Goal: Task Accomplishment & Management: Complete application form

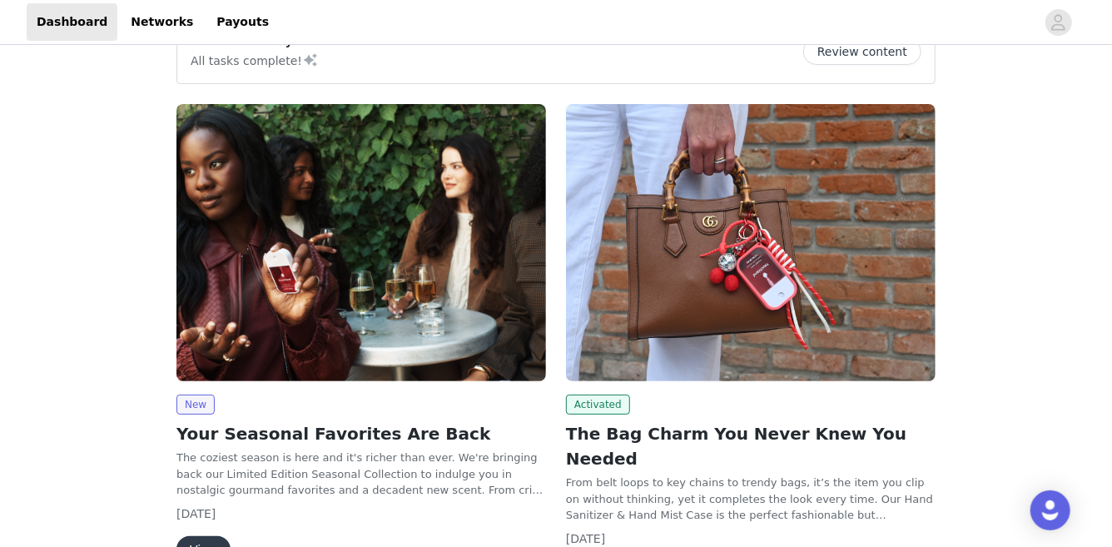
scroll to position [113, 0]
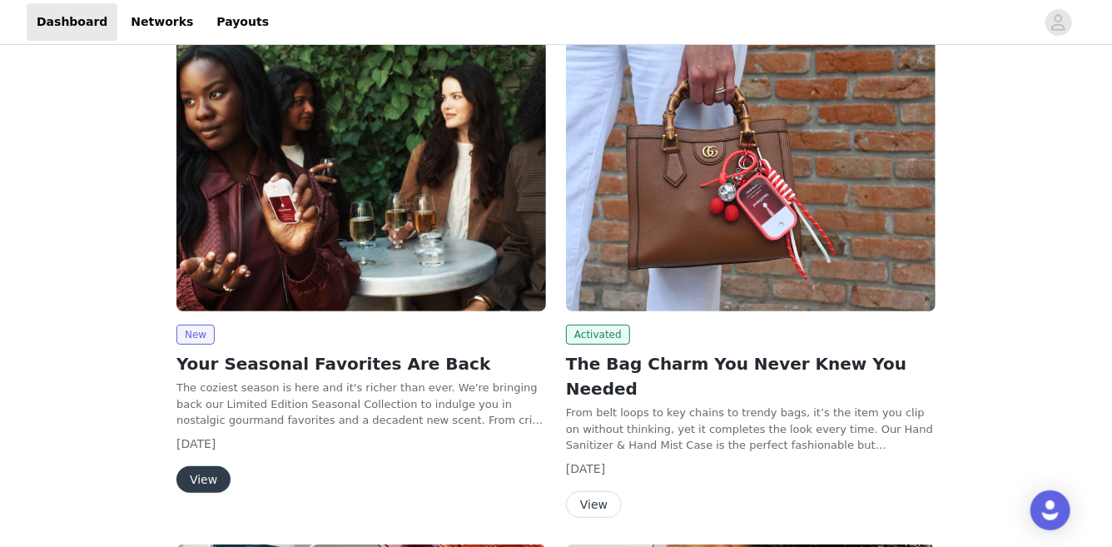
click at [206, 488] on button "View" at bounding box center [204, 479] width 54 height 27
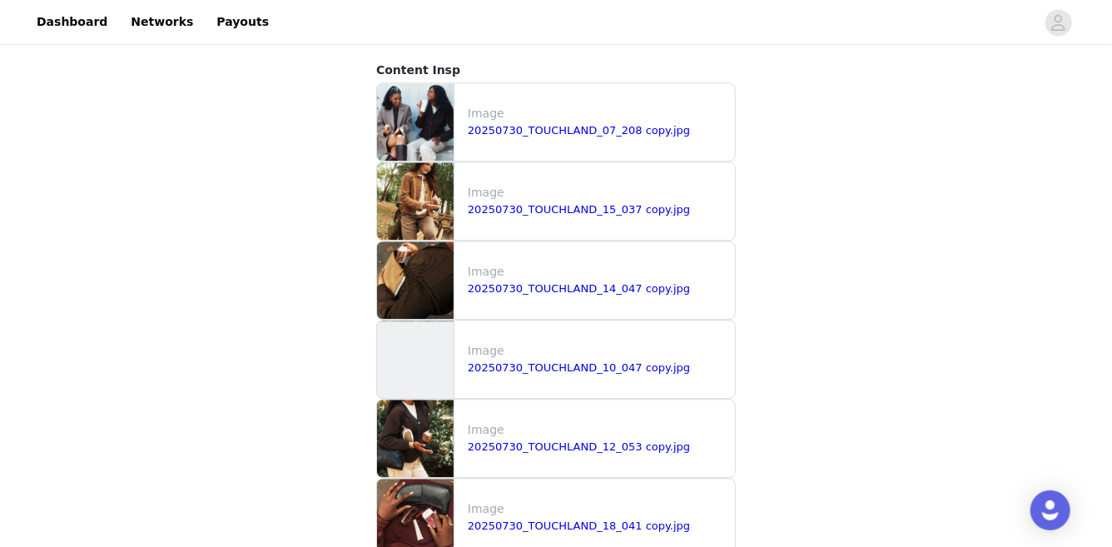
scroll to position [1915, 0]
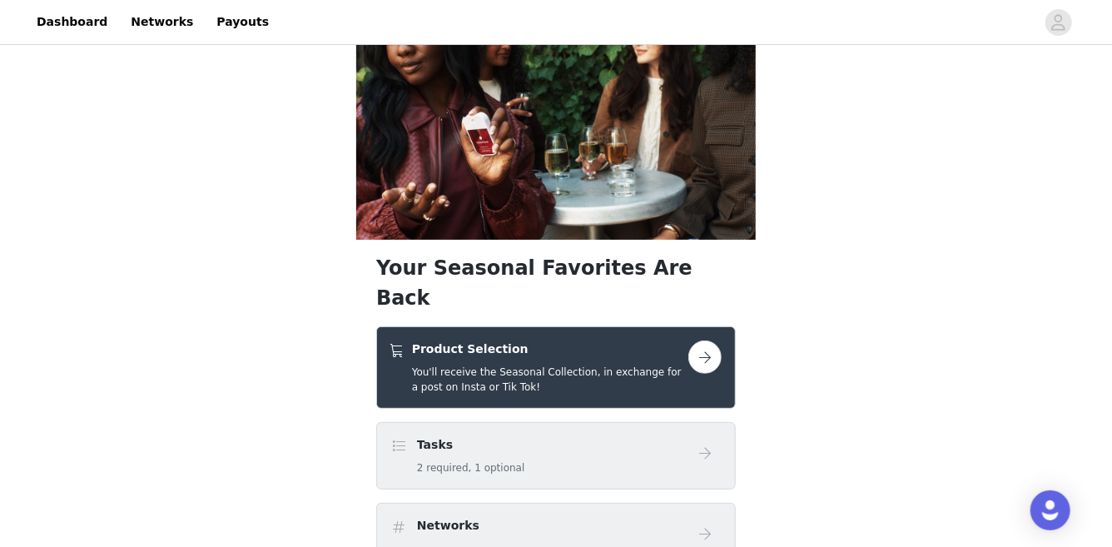
scroll to position [191, 0]
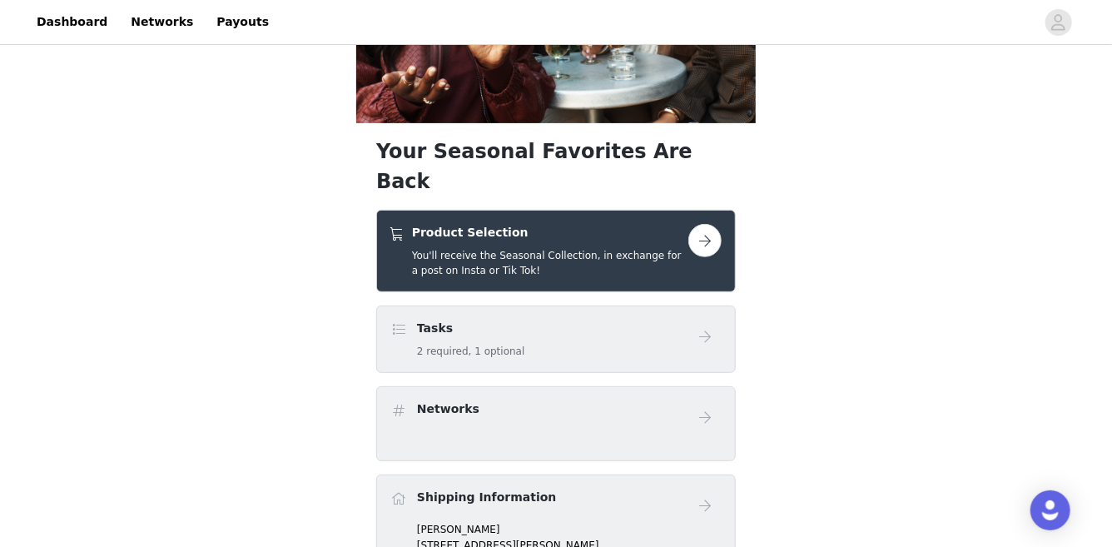
click at [702, 224] on button "button" at bounding box center [705, 240] width 33 height 33
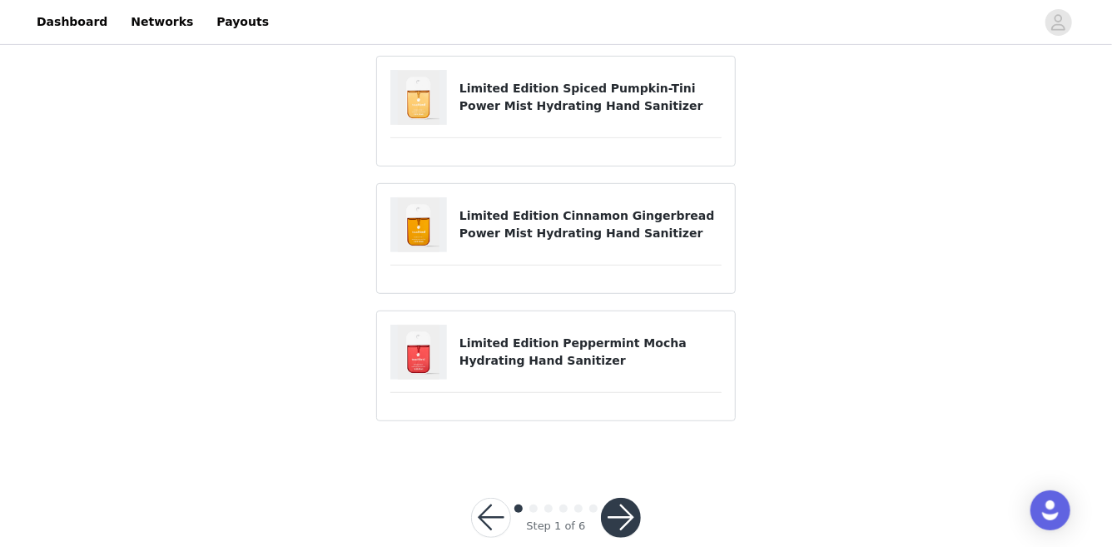
scroll to position [286, 0]
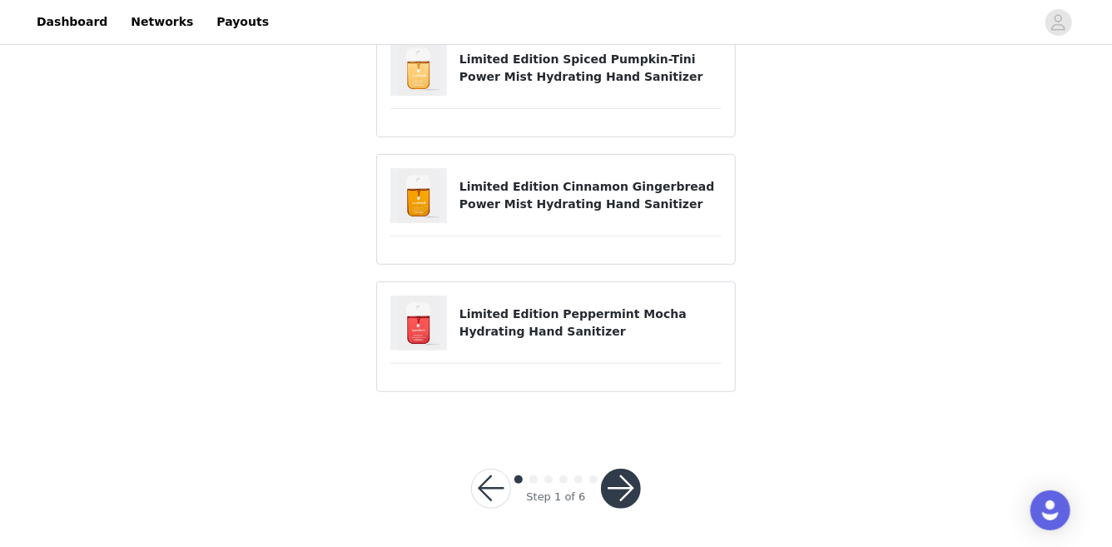
click at [619, 478] on button "button" at bounding box center [621, 489] width 40 height 40
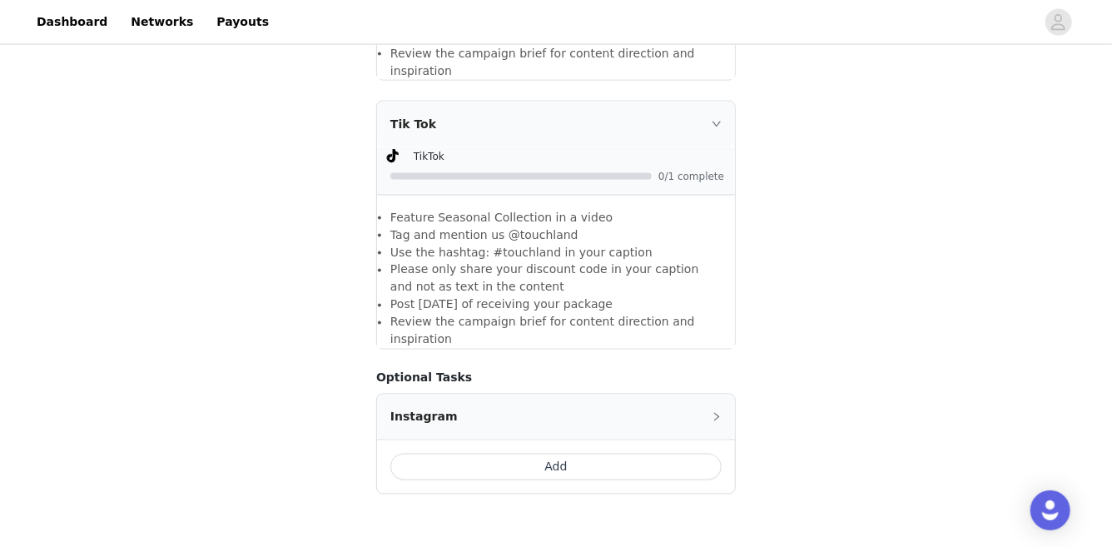
scroll to position [1373, 0]
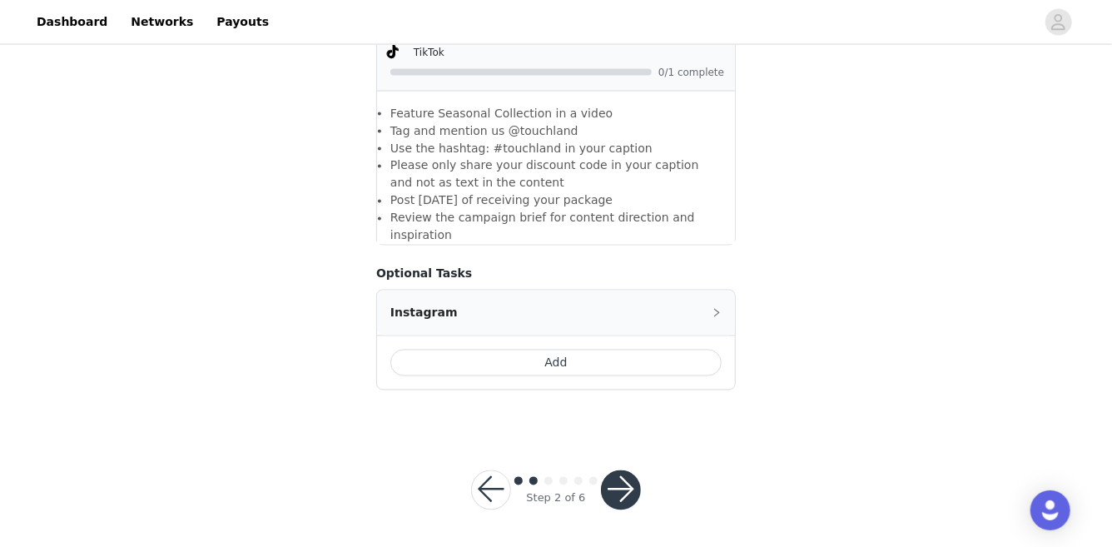
click at [629, 360] on button "Add" at bounding box center [555, 363] width 331 height 27
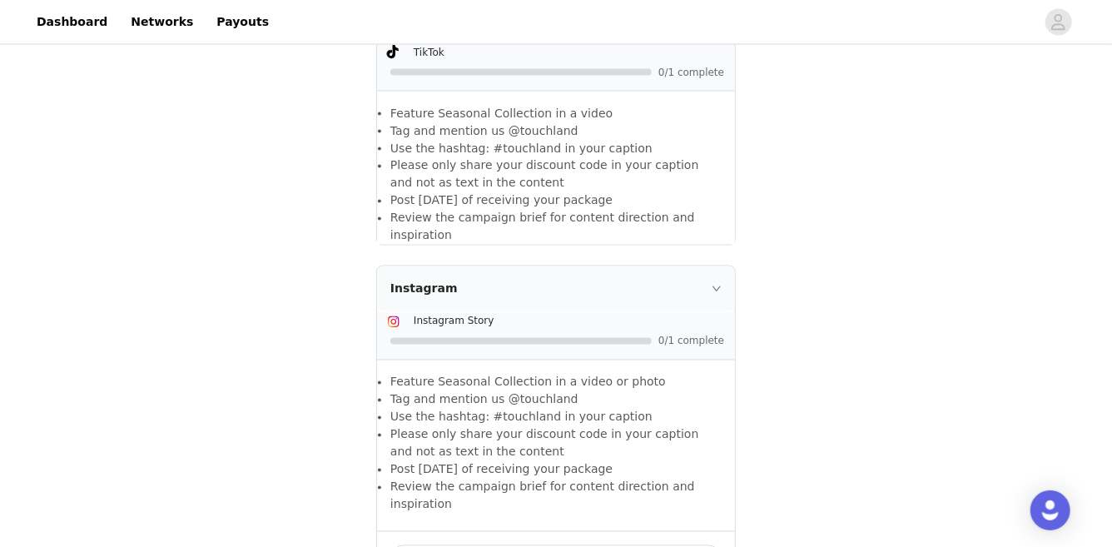
click at [705, 288] on div "Instagram" at bounding box center [556, 288] width 358 height 45
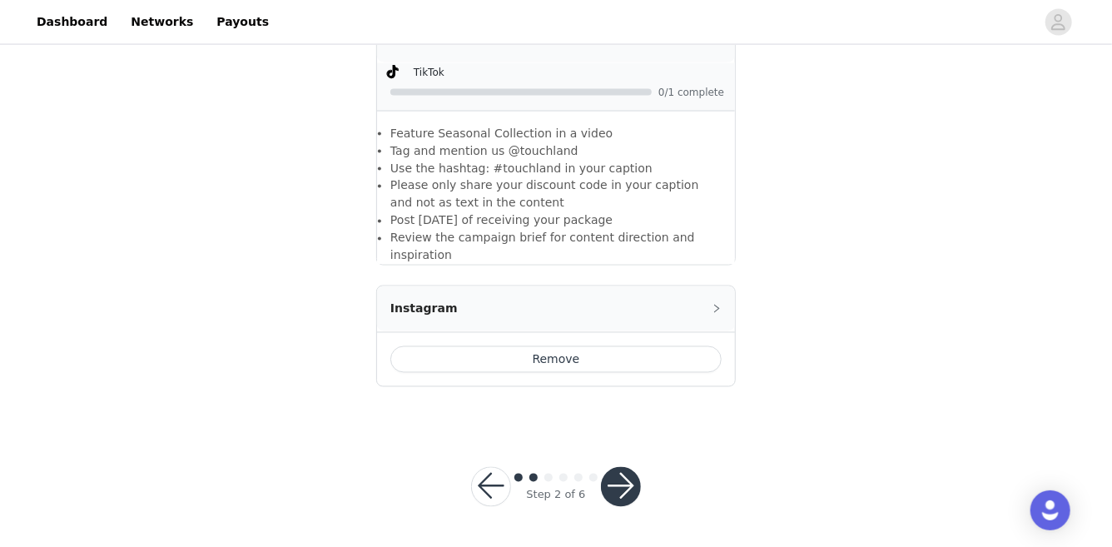
scroll to position [1349, 0]
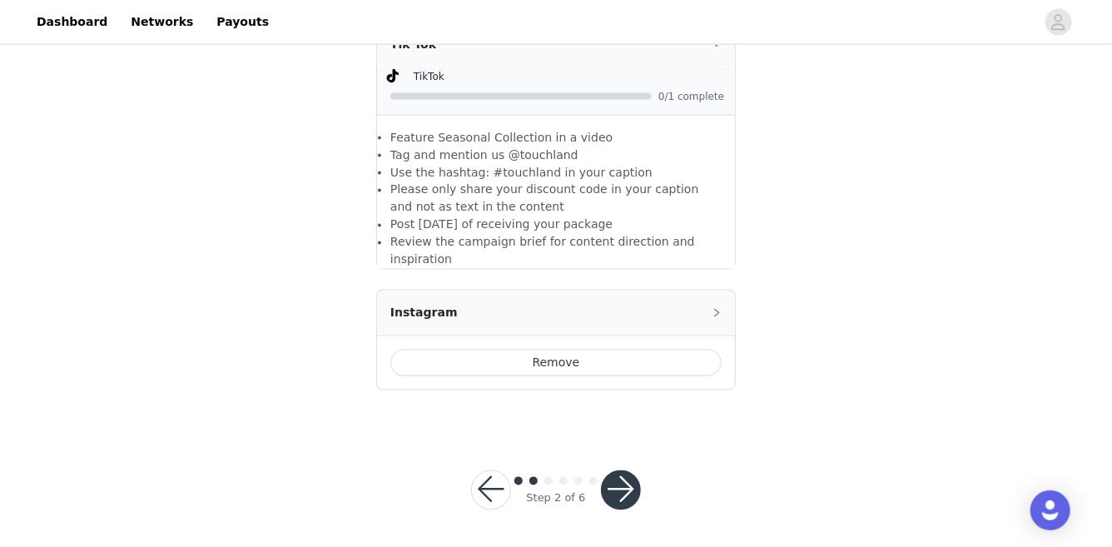
click at [624, 492] on button "button" at bounding box center [621, 490] width 40 height 40
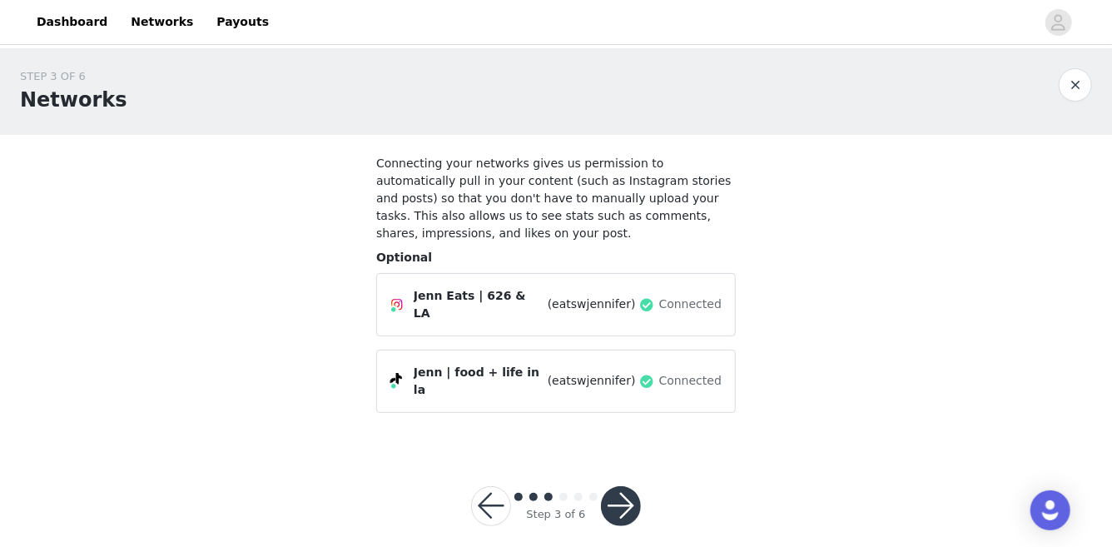
click at [626, 486] on button "button" at bounding box center [621, 506] width 40 height 40
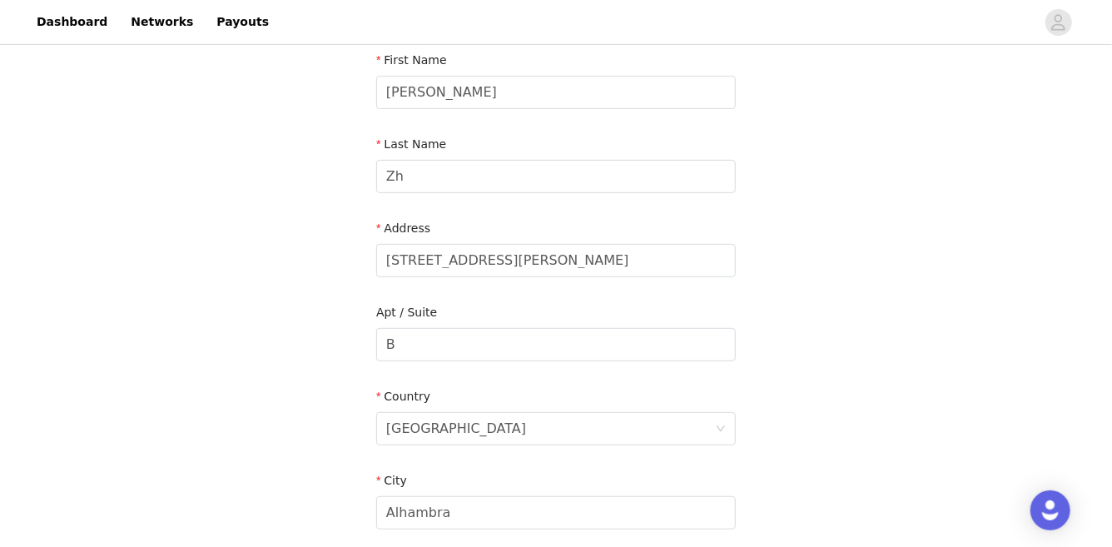
scroll to position [604, 0]
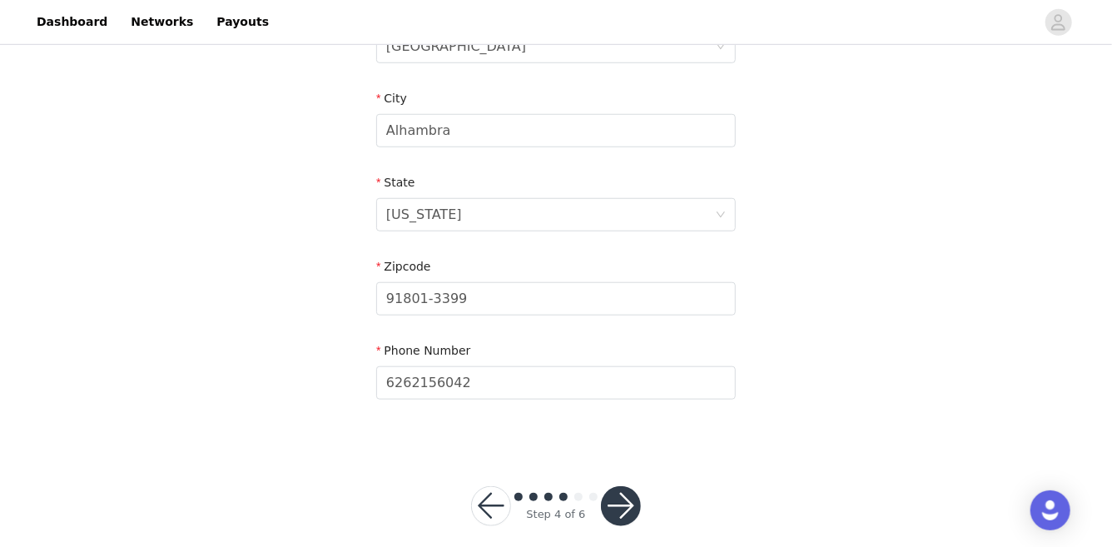
click at [634, 486] on button "button" at bounding box center [621, 506] width 40 height 40
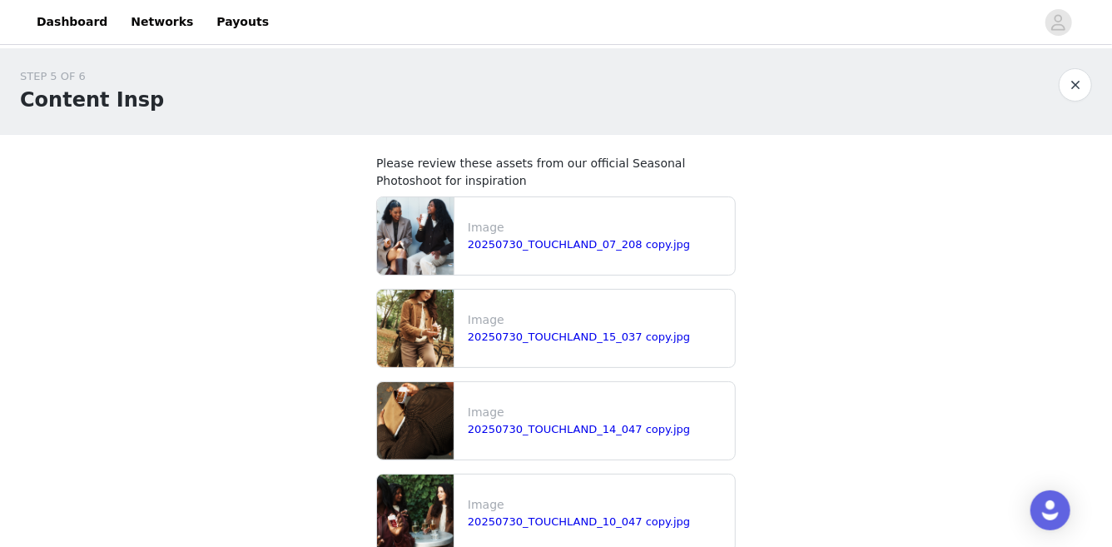
scroll to position [341, 0]
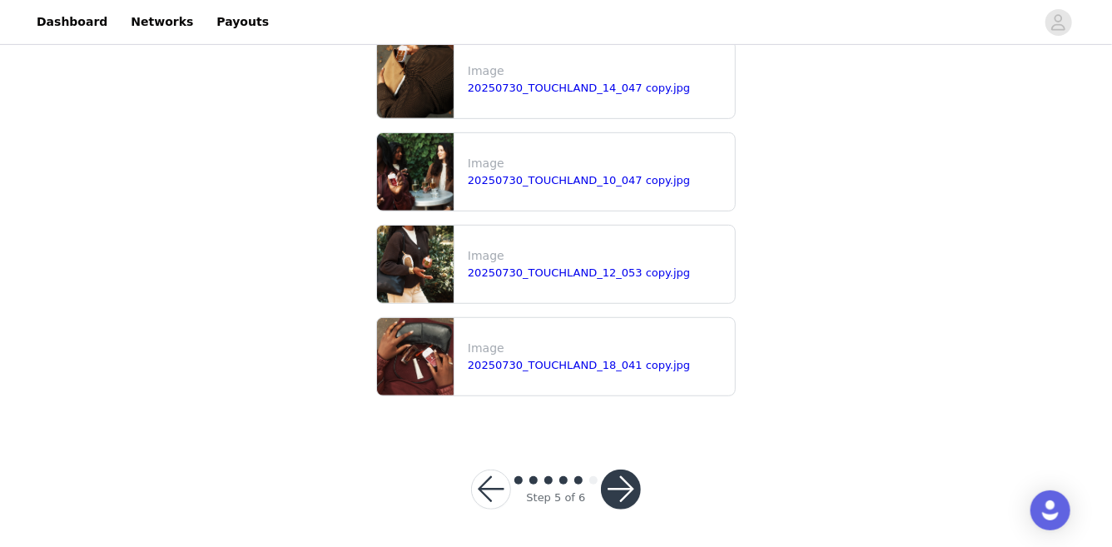
click at [629, 481] on button "button" at bounding box center [621, 490] width 40 height 40
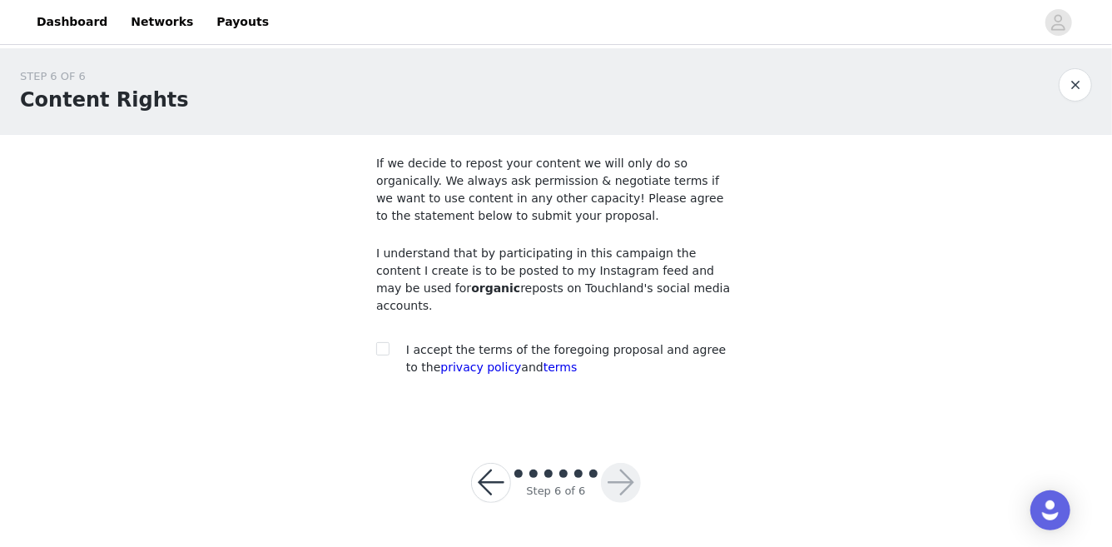
click at [535, 343] on span "I accept the terms of the foregoing proposal and agree to the privacy policy an…" at bounding box center [566, 358] width 320 height 31
click at [375, 338] on section "If we decide to repost your content we will only do so organically. We always a…" at bounding box center [556, 279] width 400 height 288
click at [380, 342] on input "checkbox" at bounding box center [382, 348] width 12 height 12
checkbox input "true"
click at [624, 480] on button "button" at bounding box center [621, 483] width 40 height 40
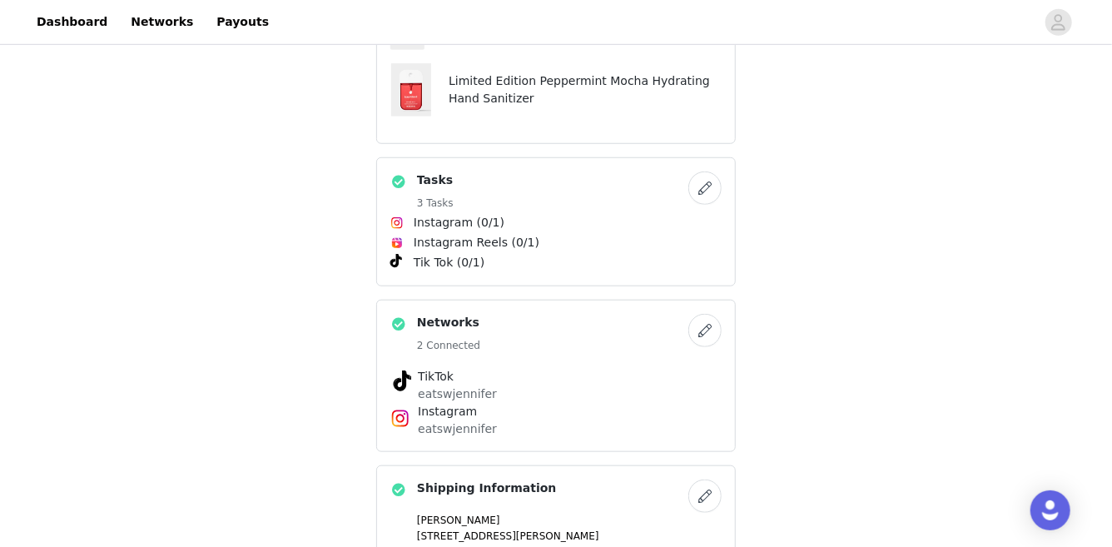
scroll to position [1013, 0]
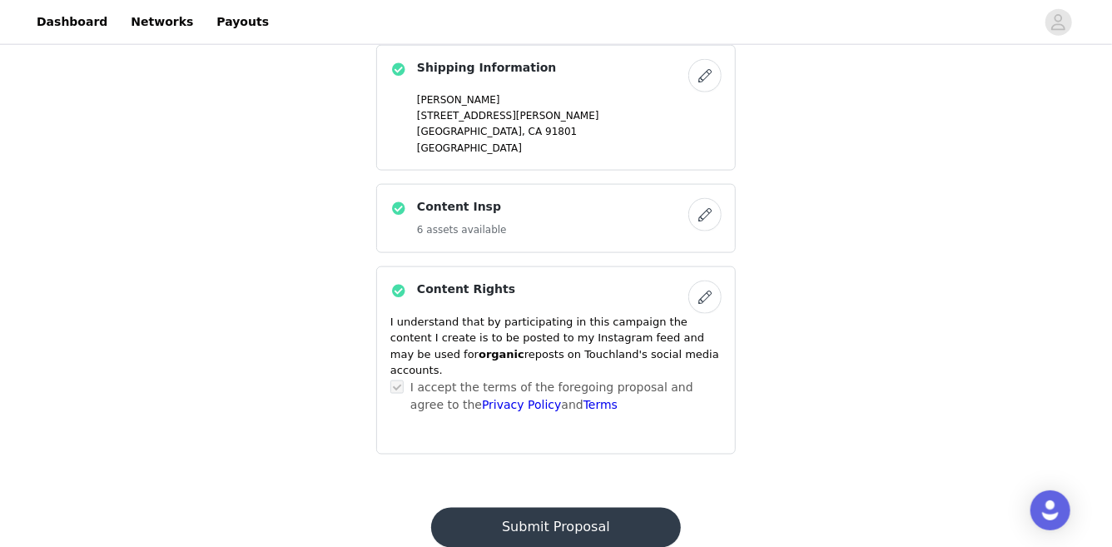
click at [618, 508] on button "Submit Proposal" at bounding box center [555, 528] width 249 height 40
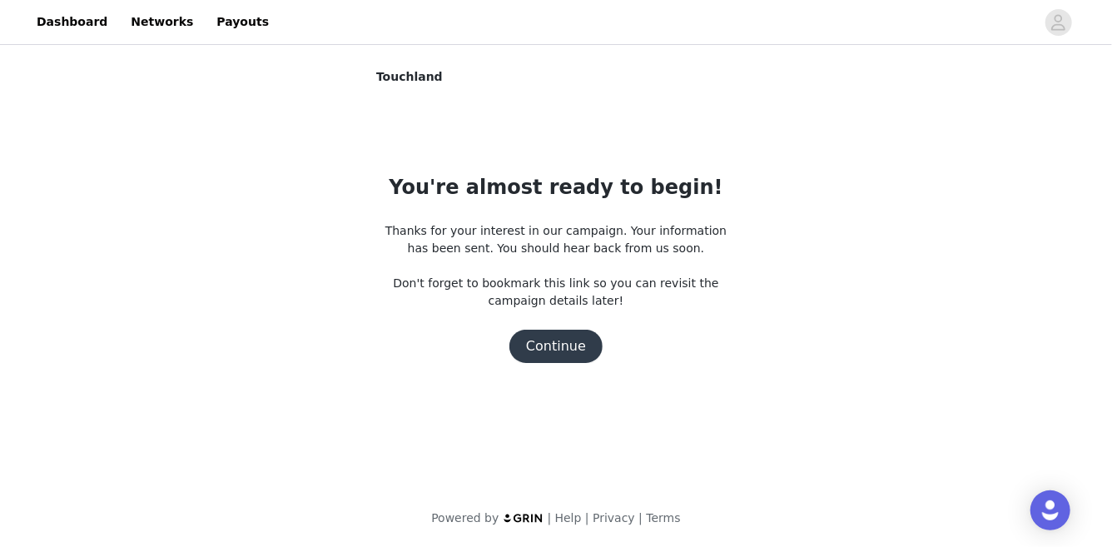
scroll to position [0, 0]
click at [560, 351] on button "Continue" at bounding box center [556, 346] width 93 height 33
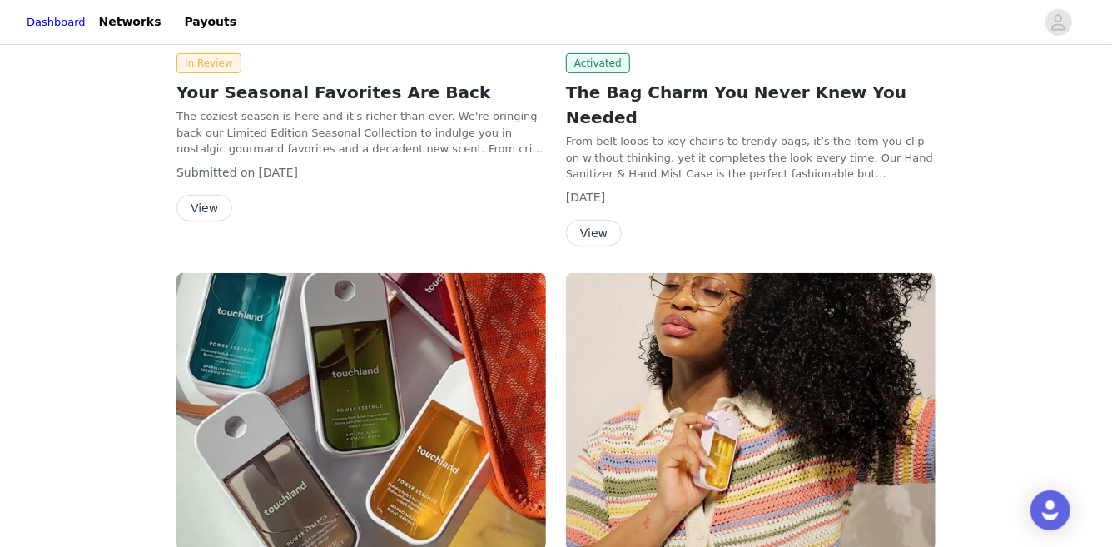
scroll to position [359, 0]
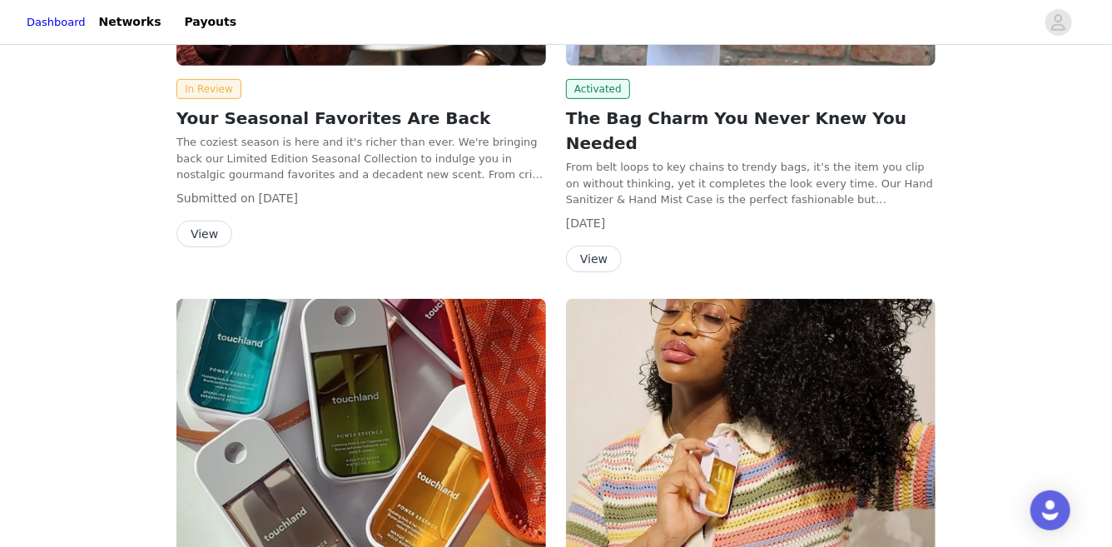
click at [201, 234] on button "View" at bounding box center [205, 234] width 56 height 27
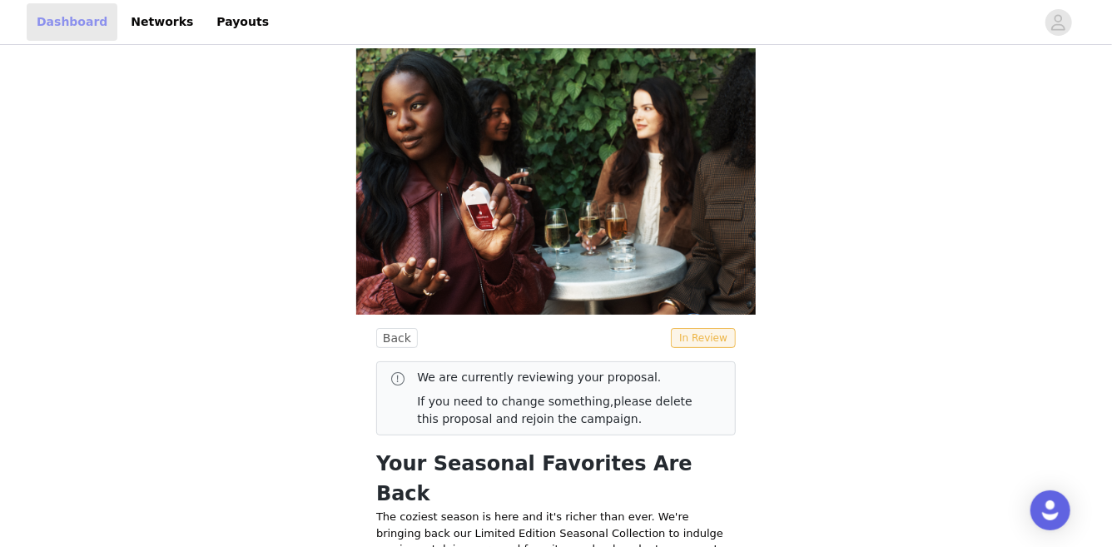
scroll to position [359, 0]
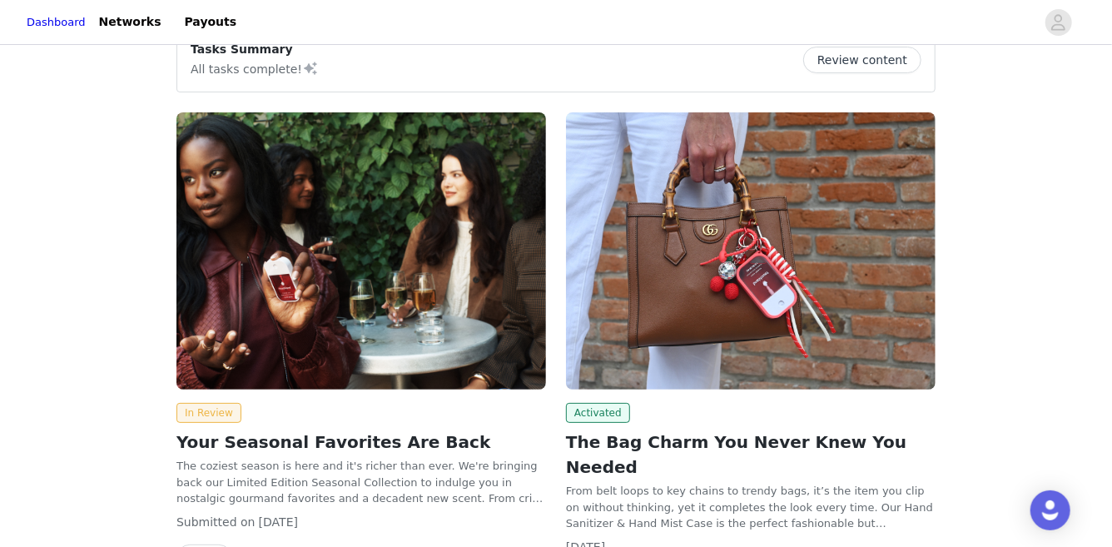
scroll to position [120, 0]
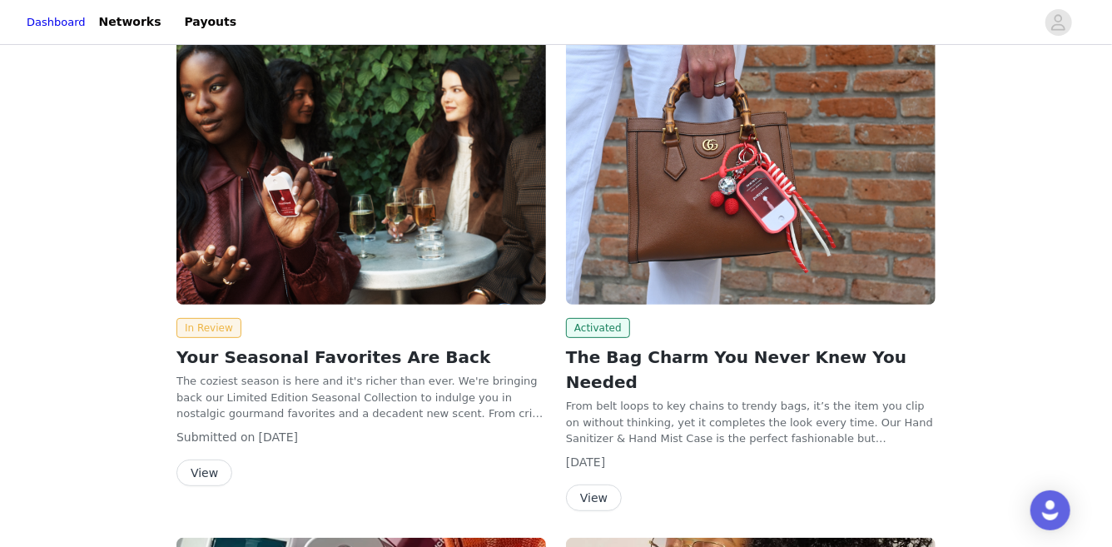
click at [599, 485] on button "View" at bounding box center [594, 498] width 56 height 27
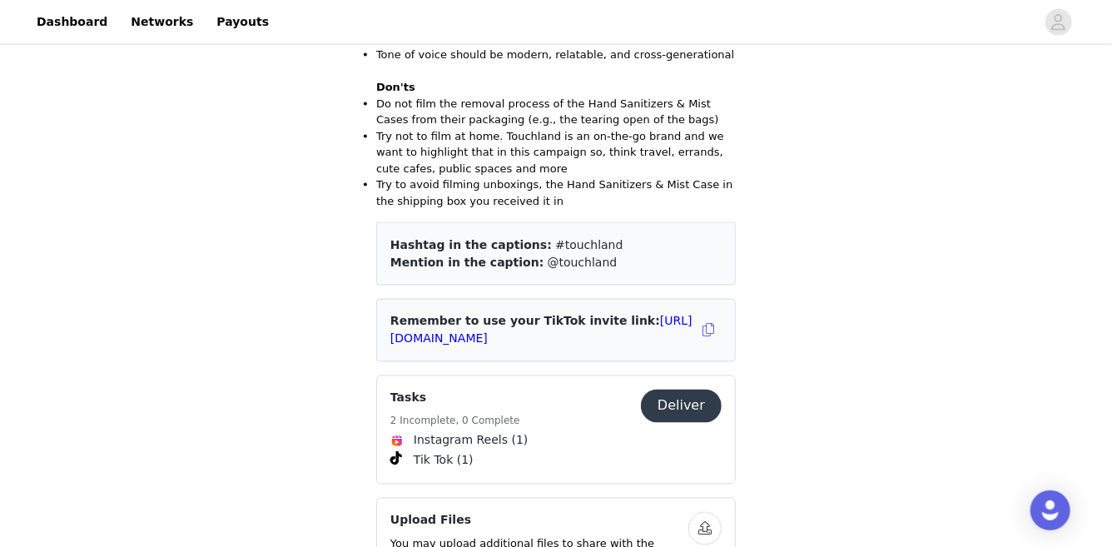
scroll to position [1350, 0]
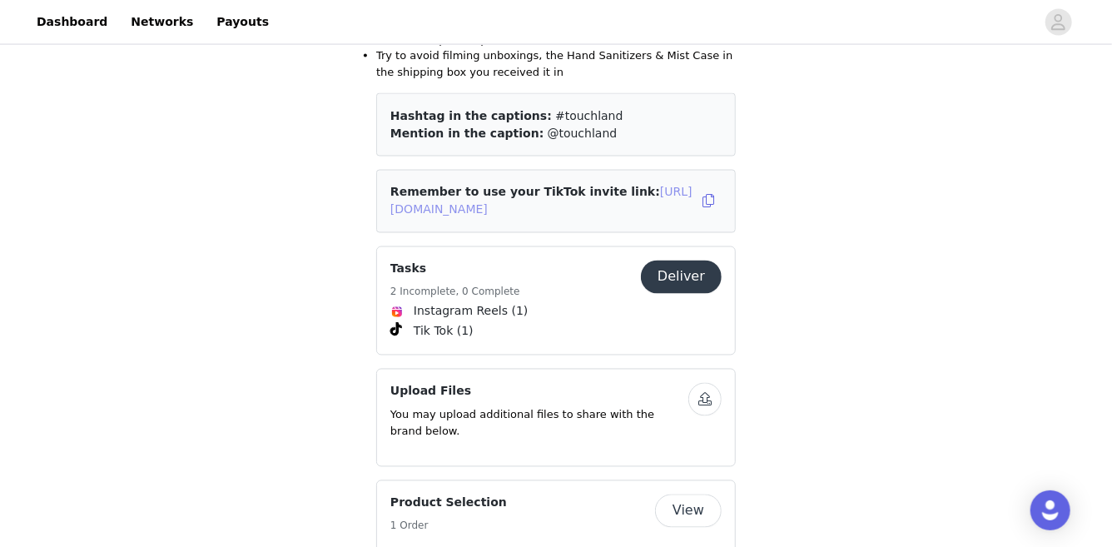
click at [508, 186] on link "https://www.tiktok.com/t/ZSHnxtJ7v22c5-OF7XI/" at bounding box center [541, 201] width 302 height 31
click at [712, 188] on button "button" at bounding box center [708, 201] width 27 height 27
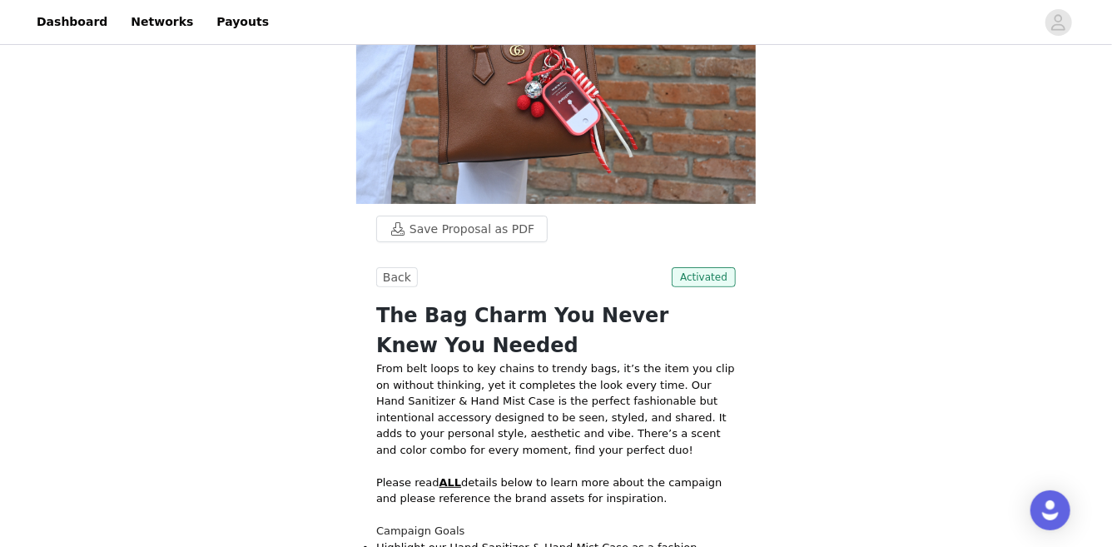
scroll to position [0, 0]
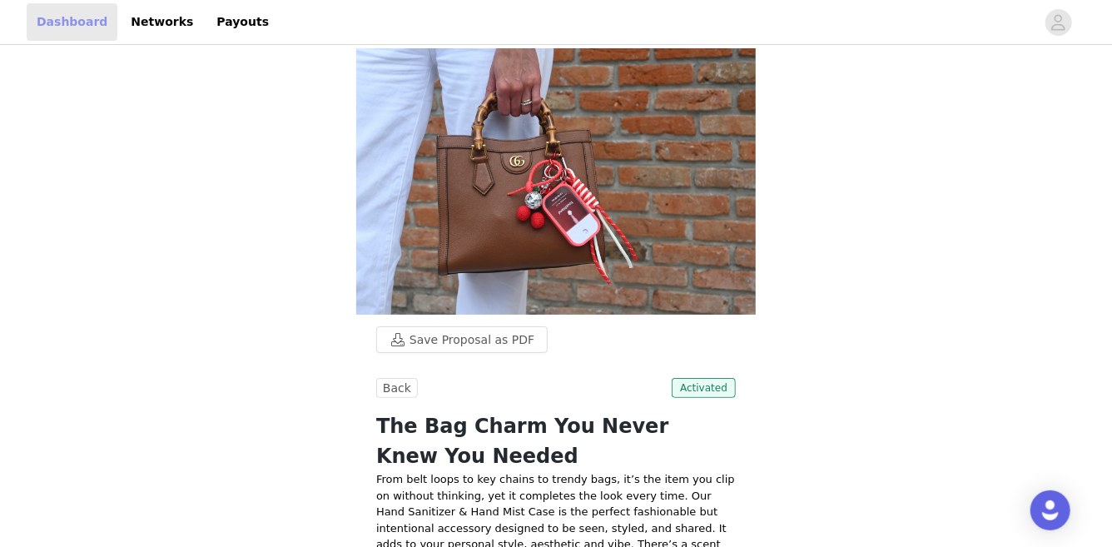
click at [63, 22] on link "Dashboard" at bounding box center [72, 21] width 91 height 37
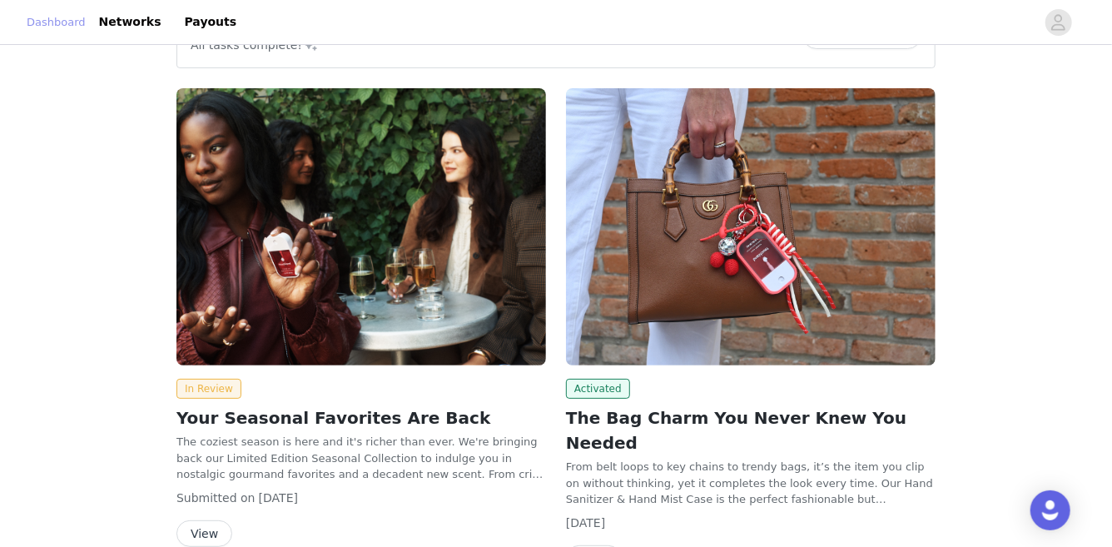
scroll to position [122, 0]
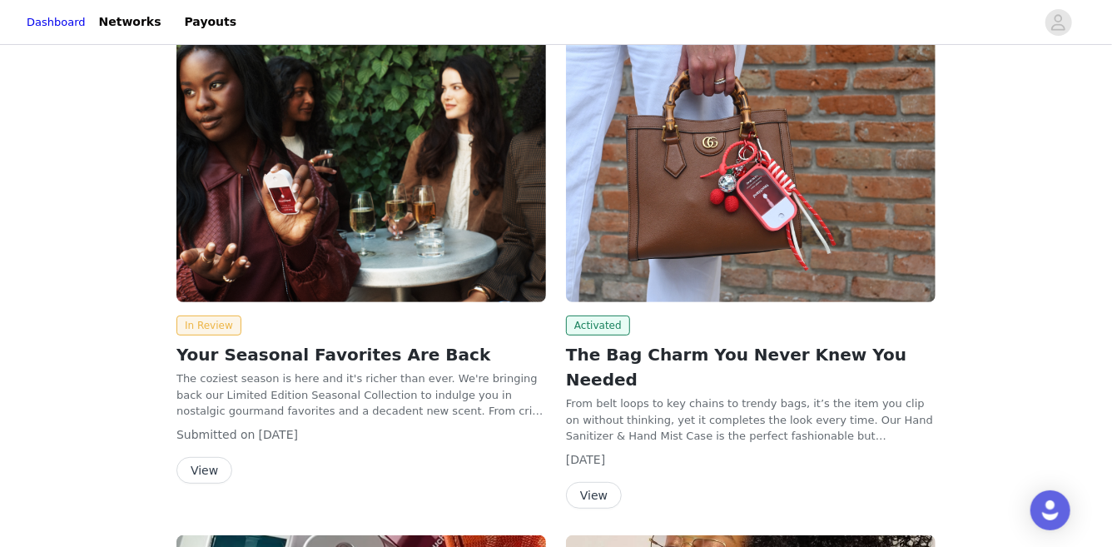
click at [271, 227] on img at bounding box center [362, 163] width 370 height 277
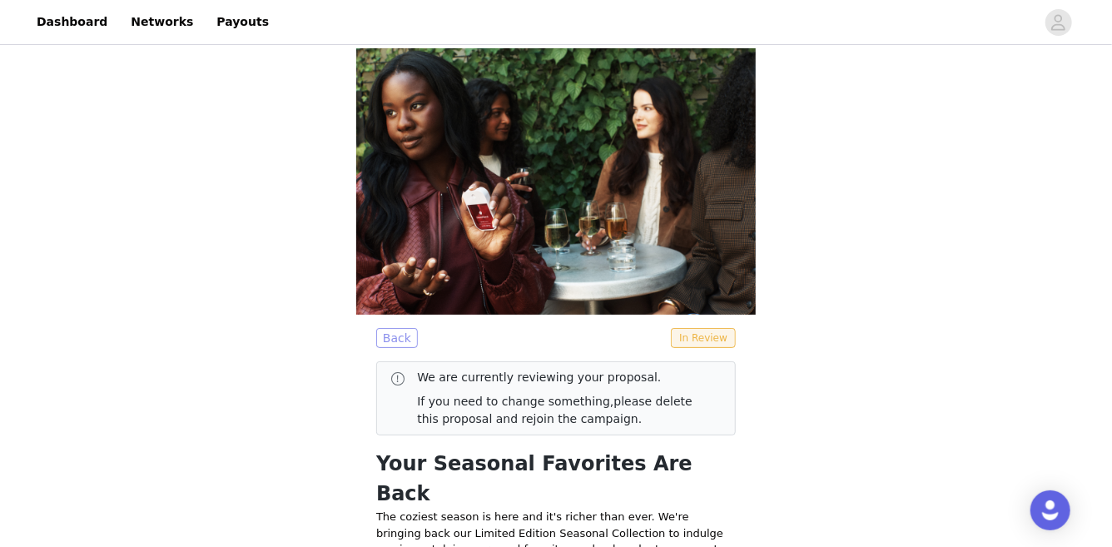
click at [395, 341] on button "Back" at bounding box center [397, 338] width 42 height 20
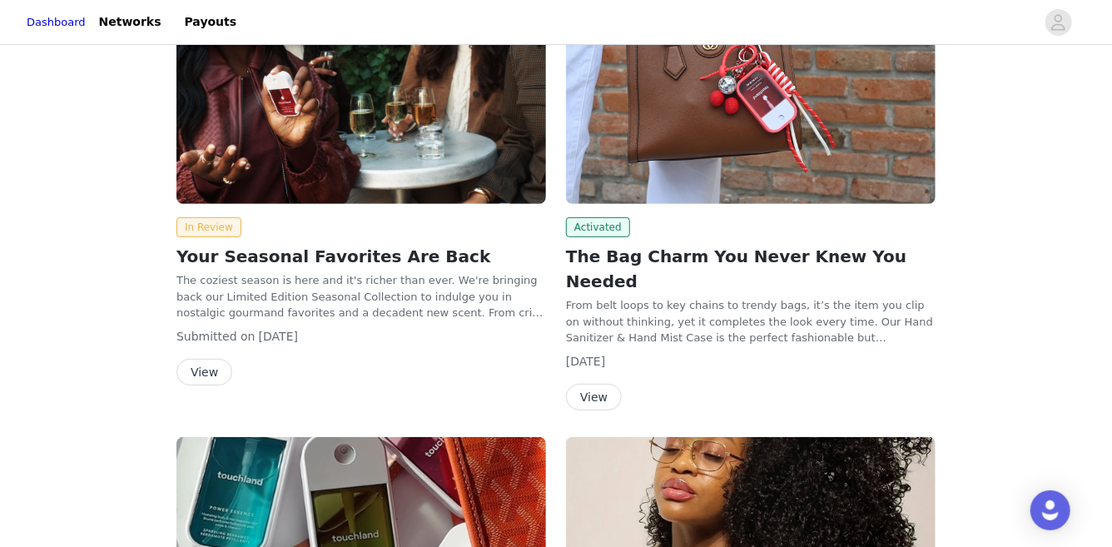
scroll to position [250, 0]
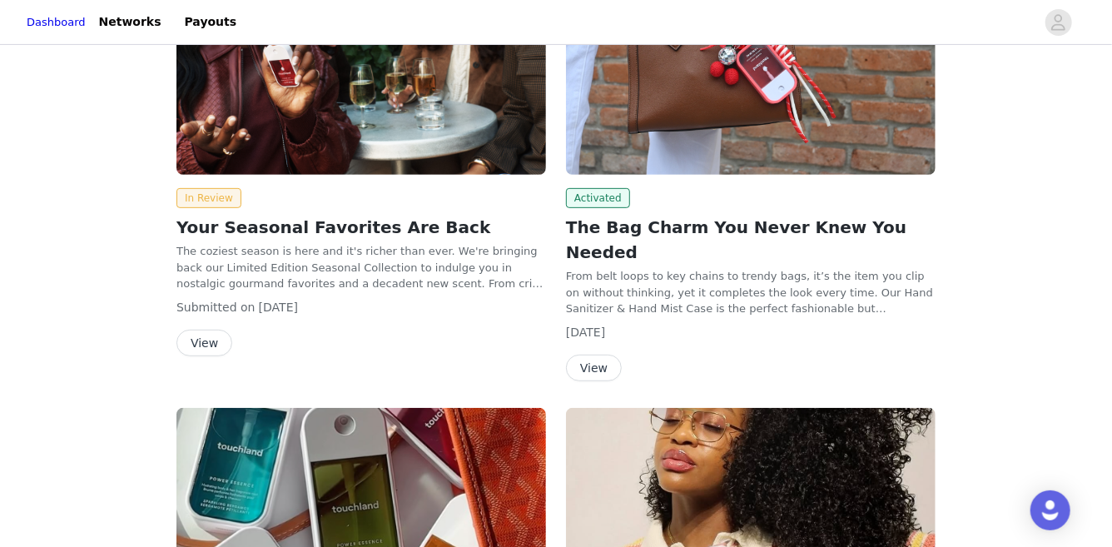
click at [647, 324] on div "[DATE]" at bounding box center [751, 332] width 370 height 17
click at [602, 355] on button "View" at bounding box center [594, 368] width 56 height 27
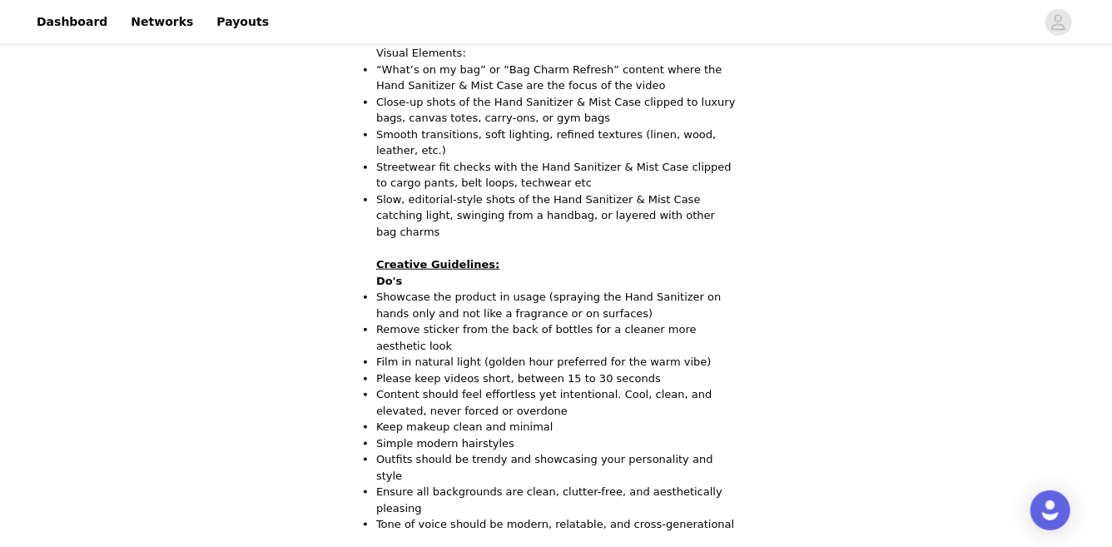
scroll to position [820, 0]
